Goal: Task Accomplishment & Management: Use online tool/utility

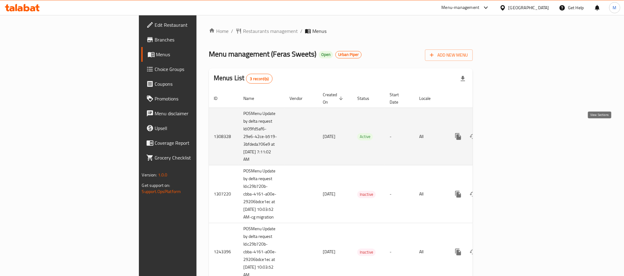
click at [506, 133] on icon "enhanced table" at bounding box center [502, 136] width 7 height 7
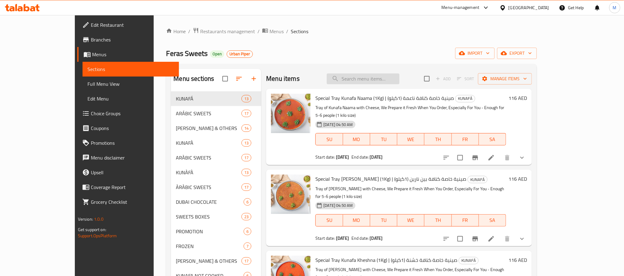
click at [389, 78] on input "search" at bounding box center [363, 79] width 73 height 11
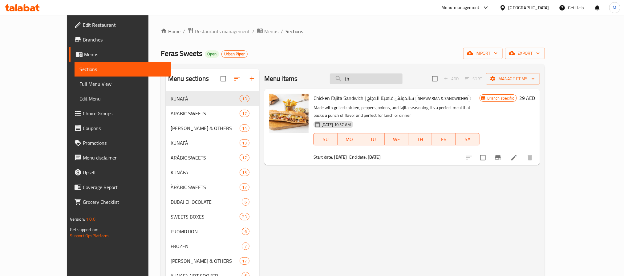
type input "t"
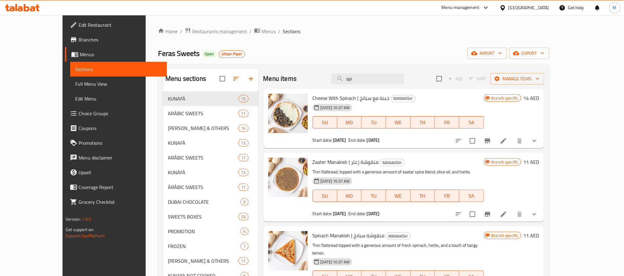
type input "spi"
click at [78, 38] on span "Branches" at bounding box center [119, 39] width 83 height 7
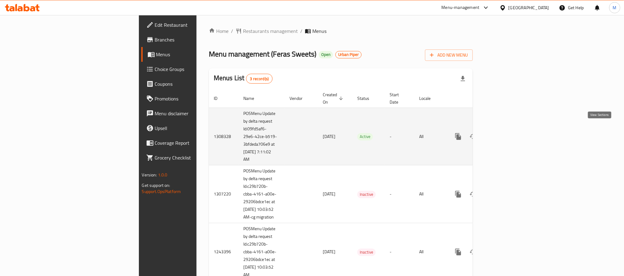
click at [505, 134] on icon "enhanced table" at bounding box center [503, 137] width 6 height 6
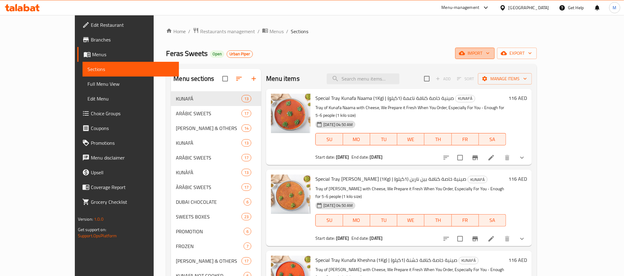
click at [494, 58] on button "import" at bounding box center [474, 53] width 39 height 11
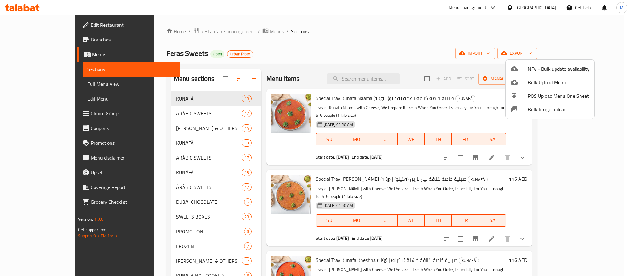
click at [603, 58] on div at bounding box center [315, 138] width 631 height 276
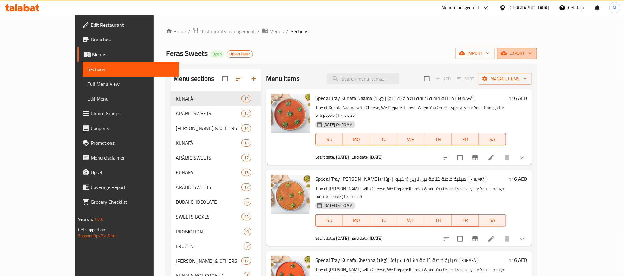
click at [533, 51] on icon "button" at bounding box center [530, 53] width 6 height 6
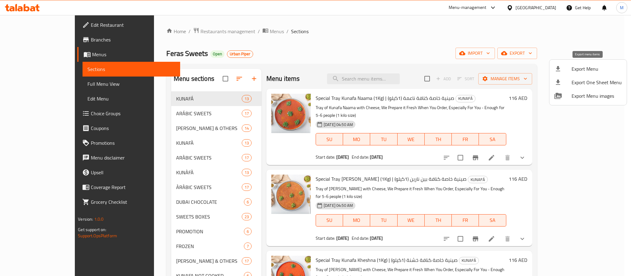
click at [593, 70] on span "Export Menu" at bounding box center [596, 68] width 50 height 7
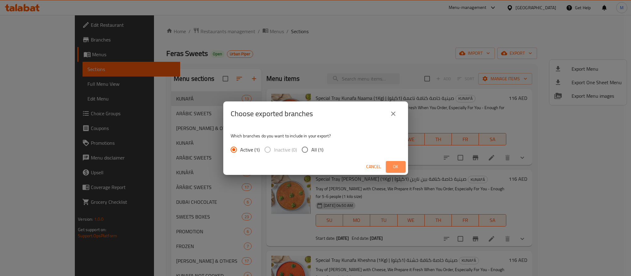
click at [399, 165] on span "Ok" at bounding box center [396, 167] width 10 height 8
